Goal: Transaction & Acquisition: Purchase product/service

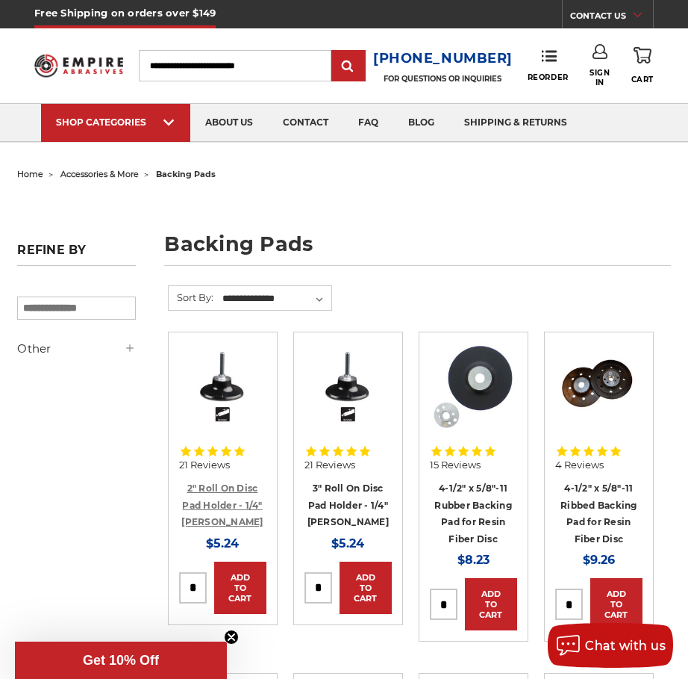
click at [225, 485] on link "2" Roll On Disc Pad Holder - 1/4" [PERSON_NAME]" at bounding box center [221, 504] width 81 height 45
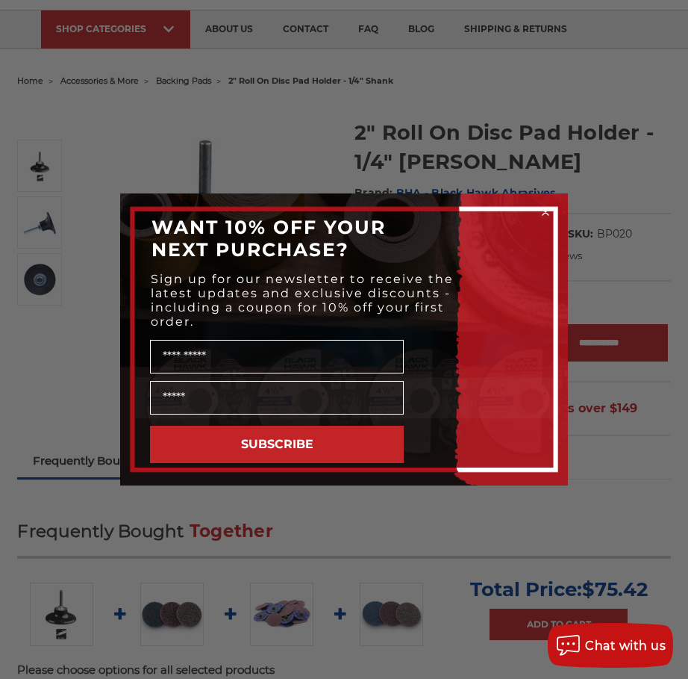
scroll to position [90, 0]
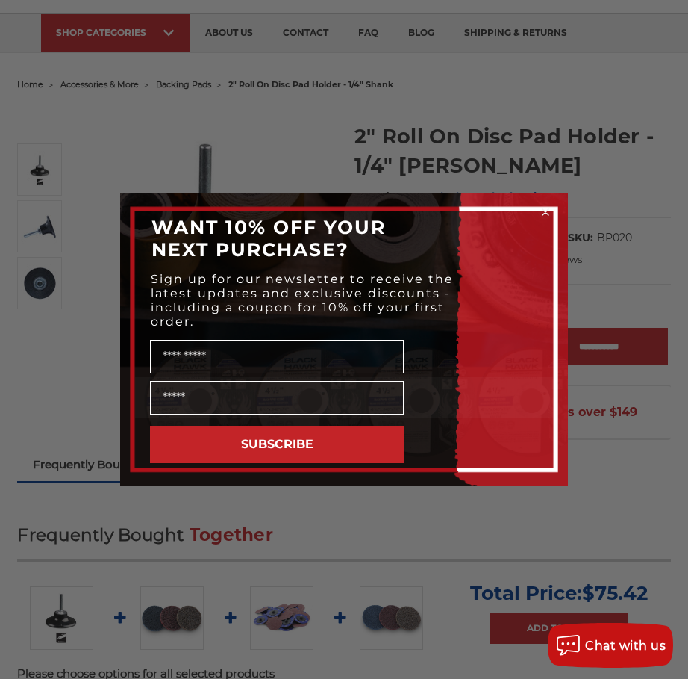
click at [544, 214] on icon "Close dialog" at bounding box center [546, 212] width 6 height 6
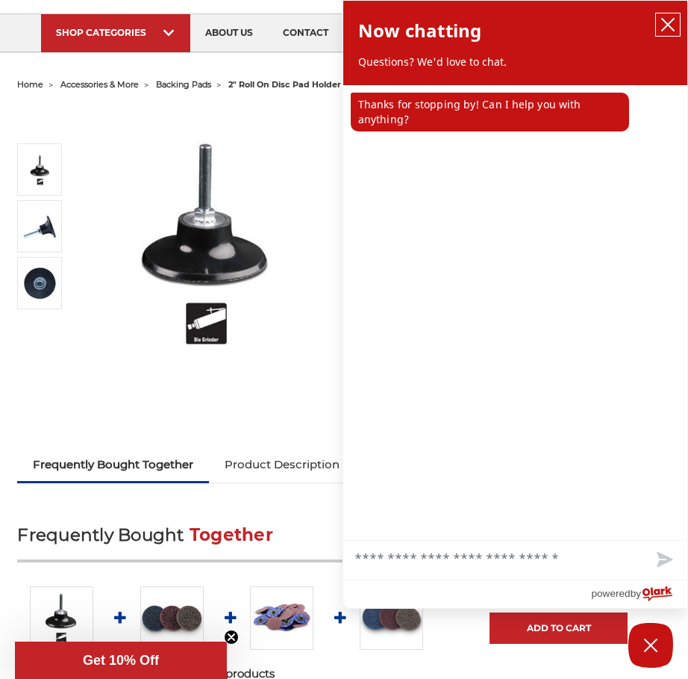
click at [668, 28] on icon "close chatbox" at bounding box center [668, 24] width 15 height 15
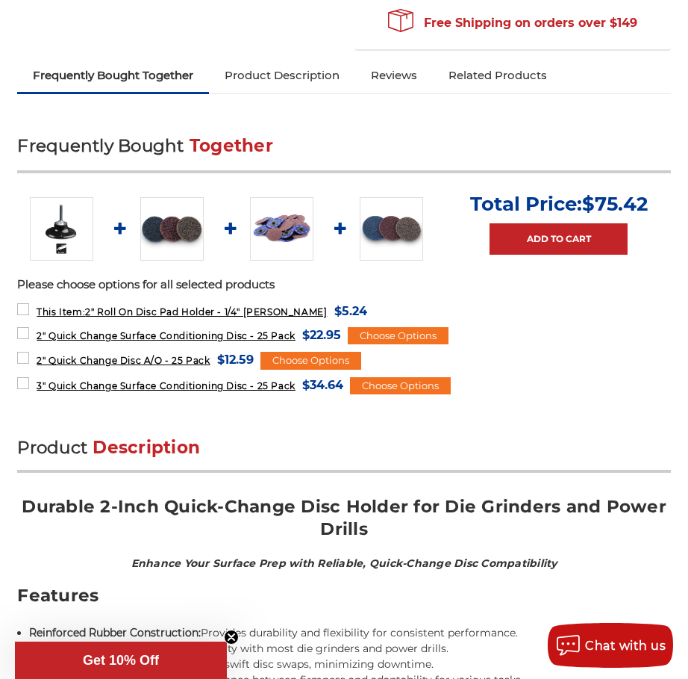
scroll to position [448, 0]
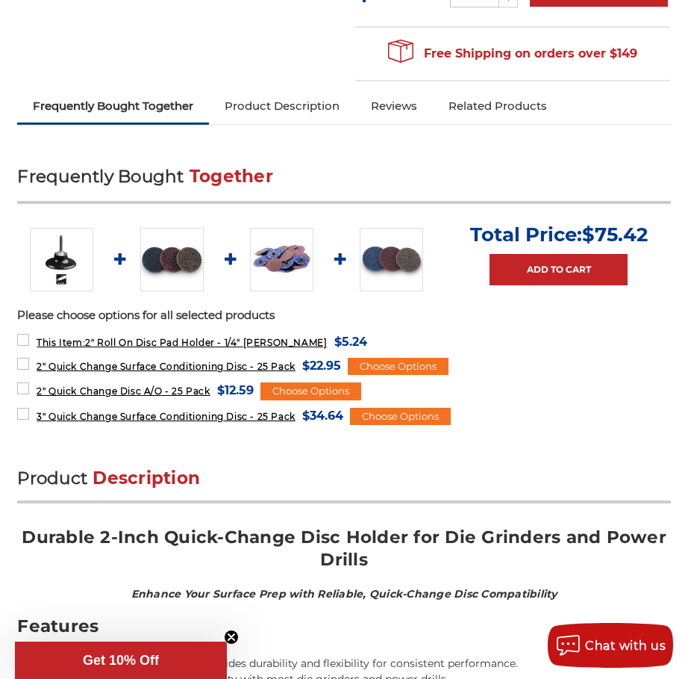
click at [279, 108] on link "Product Description" at bounding box center [282, 106] width 146 height 33
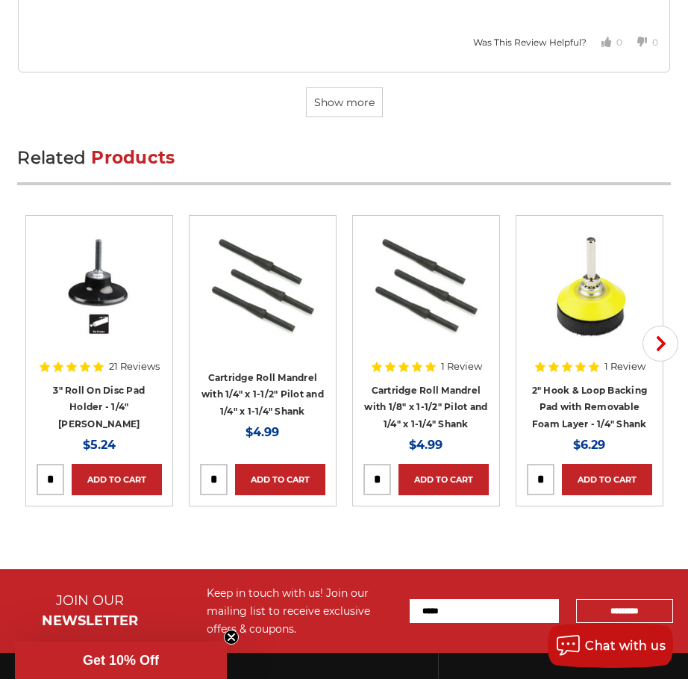
scroll to position [4663, 0]
